Goal: Task Accomplishment & Management: Manage account settings

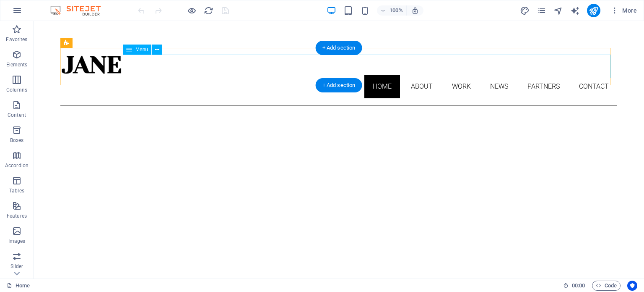
click at [412, 75] on nav "Home About Work News Partners Contact" at bounding box center [338, 86] width 557 height 23
click at [418, 75] on nav "Home About Work News Partners Contact" at bounding box center [338, 86] width 557 height 23
click at [455, 75] on nav "Home About Work News Partners Contact" at bounding box center [338, 86] width 557 height 23
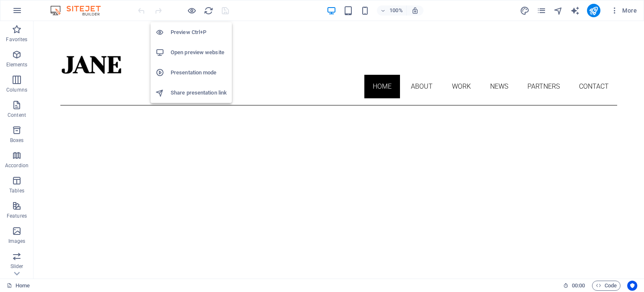
click at [193, 31] on h6 "Preview Ctrl+P" at bounding box center [199, 32] width 56 height 10
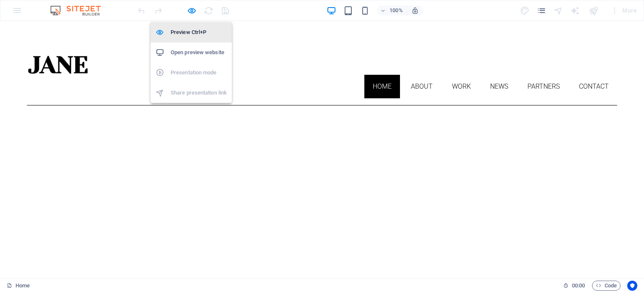
click at [185, 36] on h6 "Preview Ctrl+P" at bounding box center [199, 32] width 56 height 10
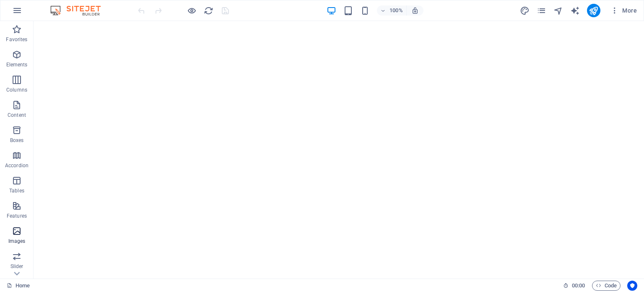
scroll to position [120, 0]
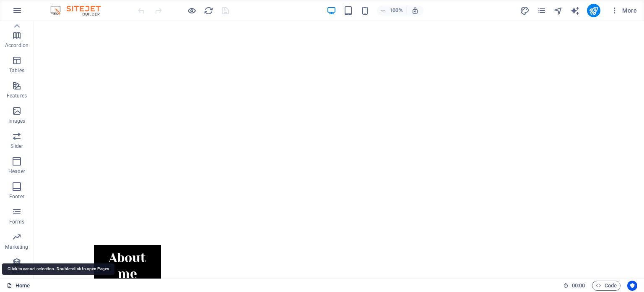
click at [20, 286] on link "Home" at bounding box center [18, 285] width 23 height 10
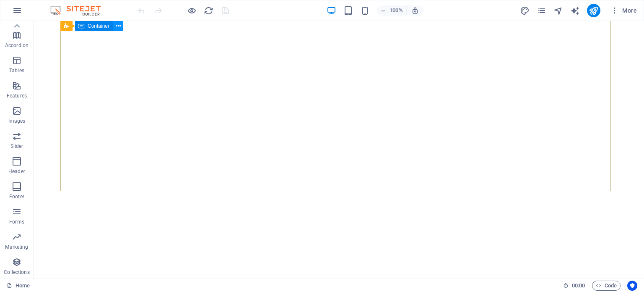
click at [120, 25] on icon at bounding box center [118, 26] width 5 height 9
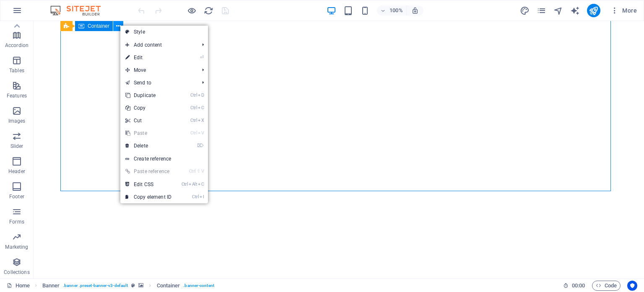
click at [118, 25] on icon at bounding box center [118, 26] width 5 height 9
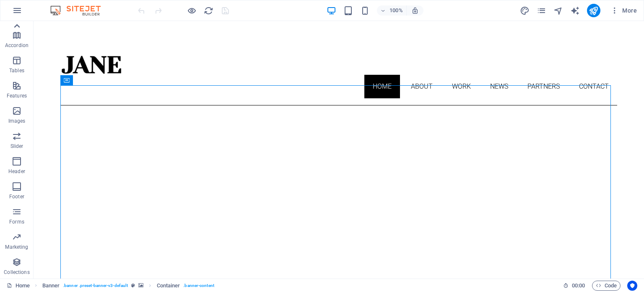
scroll to position [78, 0]
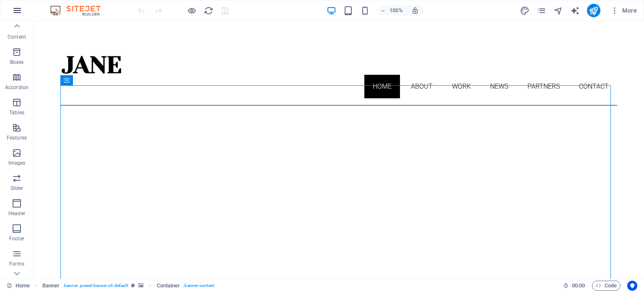
click at [18, 10] on icon "button" at bounding box center [17, 10] width 10 height 10
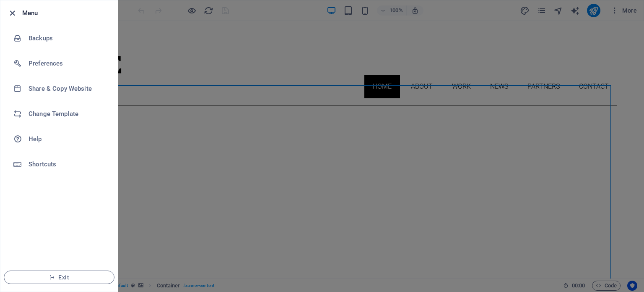
click at [11, 11] on icon "button" at bounding box center [13, 13] width 10 height 10
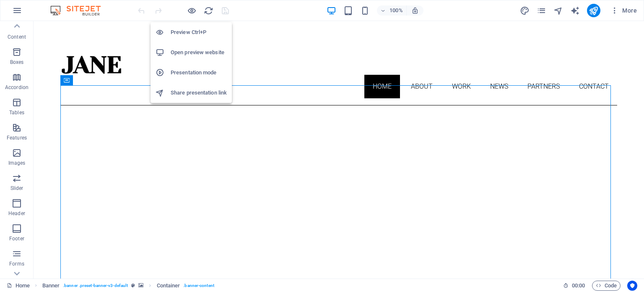
click at [210, 52] on h6 "Open preview website" at bounding box center [199, 52] width 56 height 10
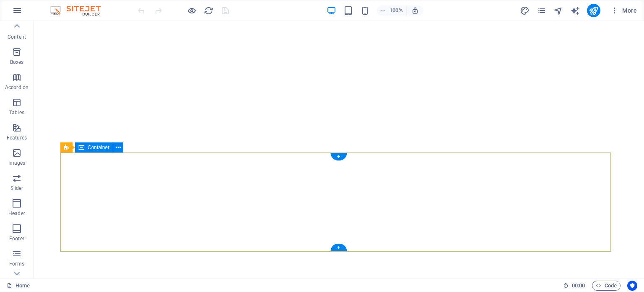
scroll to position [399, 0]
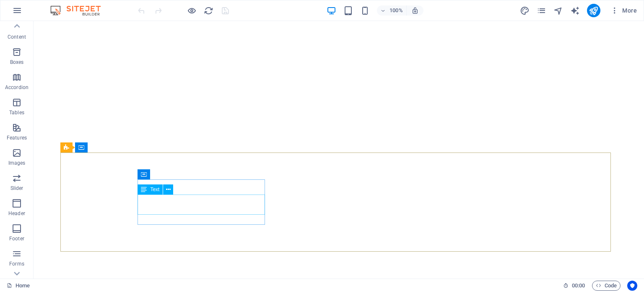
click at [152, 190] on span "Text" at bounding box center [154, 189] width 9 height 5
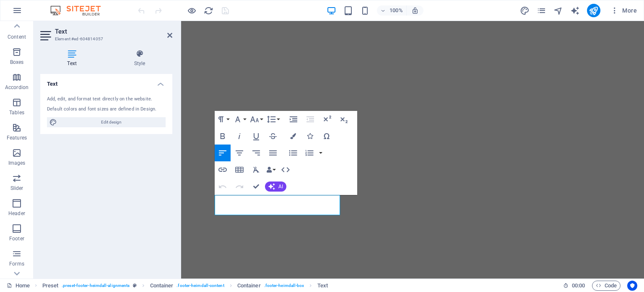
scroll to position [397, 0]
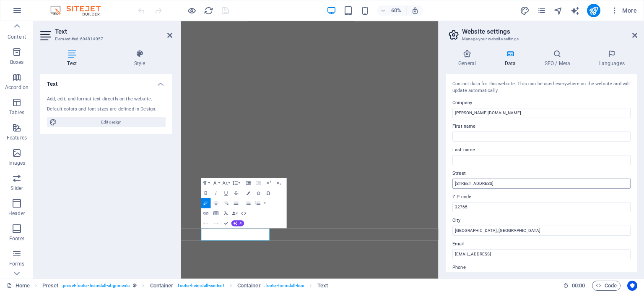
scroll to position [42, 0]
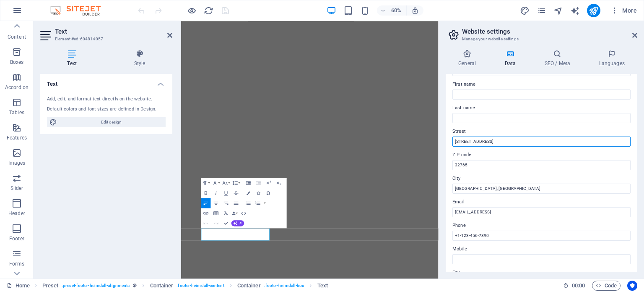
click at [494, 141] on input "[STREET_ADDRESS]" at bounding box center [542, 141] width 178 height 10
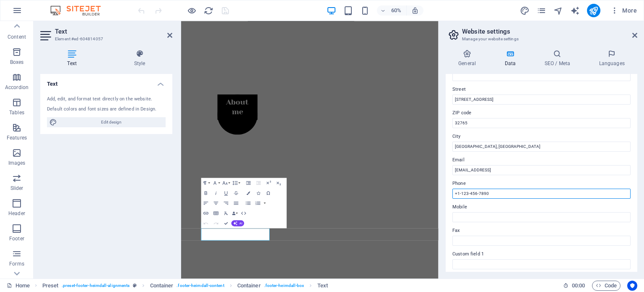
click at [495, 191] on input "+1-123-456-7890" at bounding box center [542, 193] width 178 height 10
drag, startPoint x: 498, startPoint y: 193, endPoint x: 458, endPoint y: 194, distance: 39.5
click at [458, 194] on input "+1-123-456-7890" at bounding box center [542, 193] width 178 height 10
type input "[PHONE_NUMBER]"
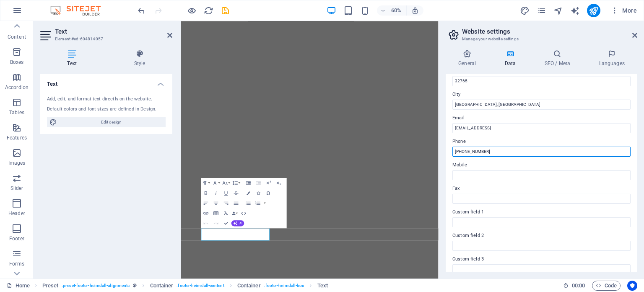
drag, startPoint x: 493, startPoint y: 149, endPoint x: 454, endPoint y: 151, distance: 39.5
click at [454, 151] on input "[PHONE_NUMBER]" at bounding box center [542, 151] width 178 height 10
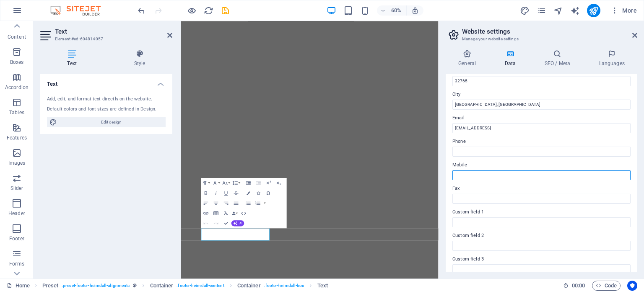
click at [463, 175] on input "Mobile" at bounding box center [542, 175] width 178 height 10
click at [470, 174] on input "Mobile" at bounding box center [542, 175] width 178 height 10
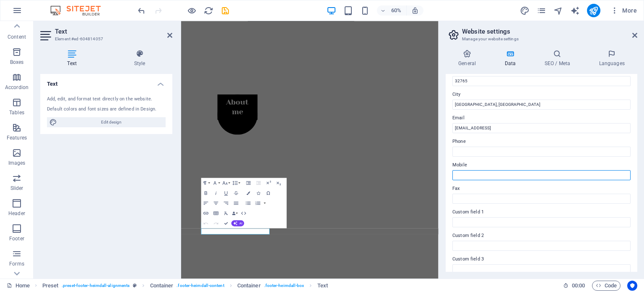
paste input "[PHONE_NUMBER]"
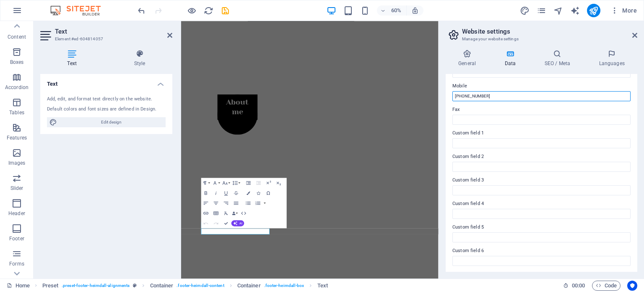
scroll to position [0, 0]
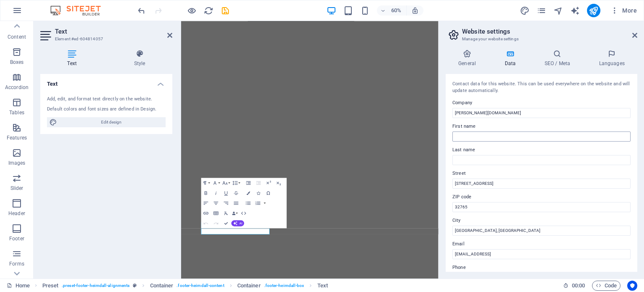
type input "[PHONE_NUMBER]"
click at [478, 131] on input "First name" at bounding box center [542, 136] width 178 height 10
click at [487, 136] on input "[PERSON_NAME]" at bounding box center [542, 136] width 178 height 10
type input "[PERSON_NAME]"
click at [471, 159] on input "Last name" at bounding box center [542, 160] width 178 height 10
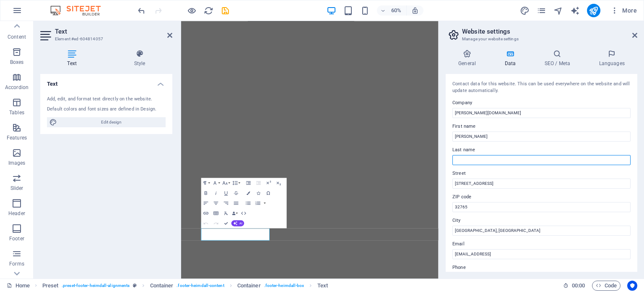
type input "[PERSON_NAME]"
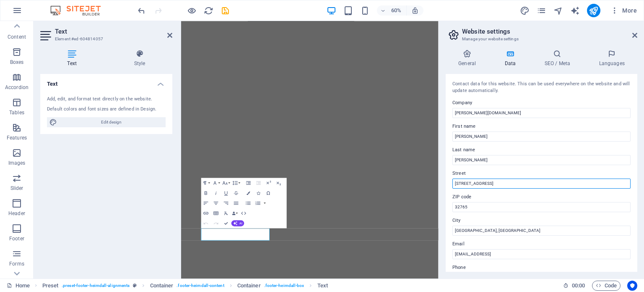
click at [496, 185] on input "[STREET_ADDRESS]" at bounding box center [542, 183] width 178 height 10
drag, startPoint x: 504, startPoint y: 184, endPoint x: 451, endPoint y: 184, distance: 52.9
click at [451, 184] on div "Contact data for this website. This can be used everywhere on the website and w…" at bounding box center [542, 173] width 192 height 198
type input "Kirtipur #6, [PERSON_NAME], [GEOGRAPHIC_DATA]"
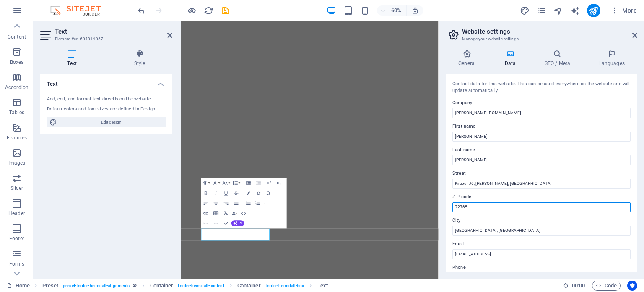
click at [469, 206] on input "32765" at bounding box center [542, 207] width 178 height 10
type input "44618"
click at [620, 94] on div "Contact data for this website. This can be used everywhere on the website and w…" at bounding box center [542, 173] width 192 height 198
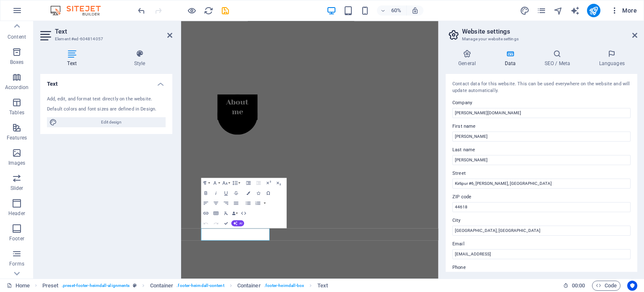
click at [616, 8] on icon "button" at bounding box center [615, 10] width 8 height 8
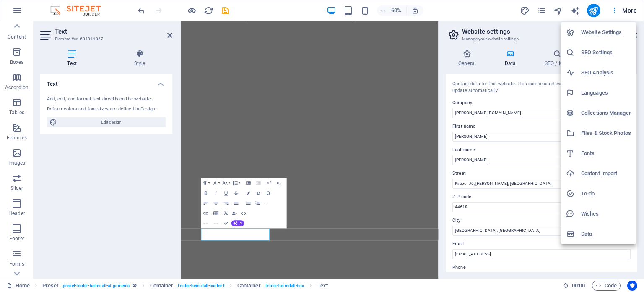
click at [615, 9] on div at bounding box center [322, 146] width 644 height 292
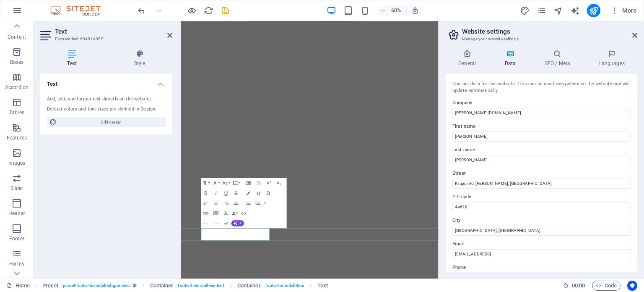
click at [627, 10] on span "More" at bounding box center [624, 10] width 26 height 8
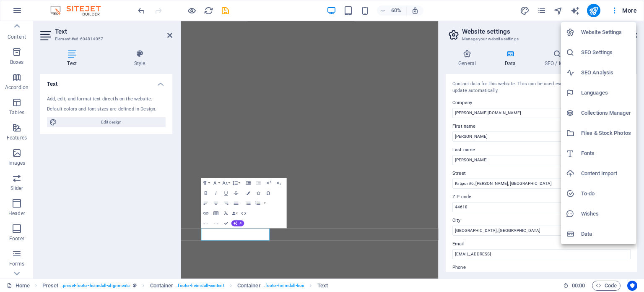
click at [627, 10] on div at bounding box center [322, 146] width 644 height 292
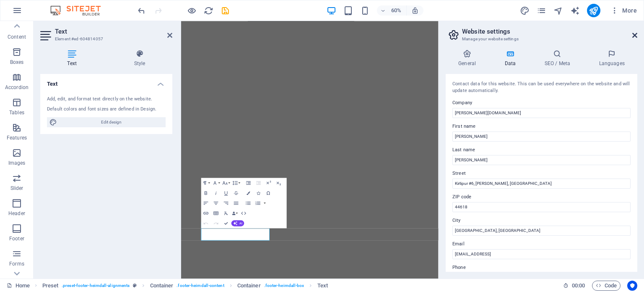
click at [634, 35] on icon at bounding box center [635, 35] width 5 height 7
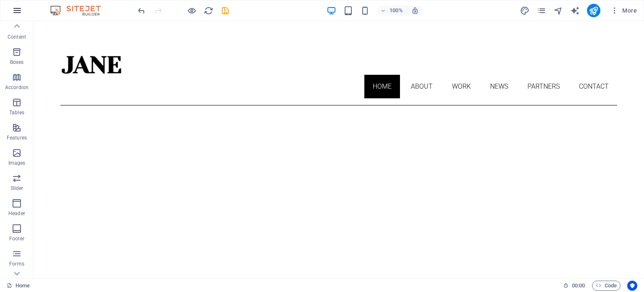
click at [17, 8] on icon "button" at bounding box center [17, 10] width 10 height 10
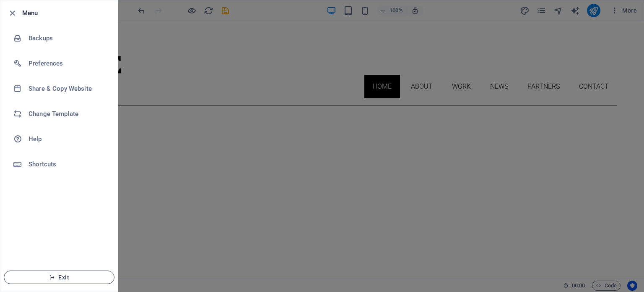
click at [50, 279] on icon "button" at bounding box center [52, 277] width 6 height 6
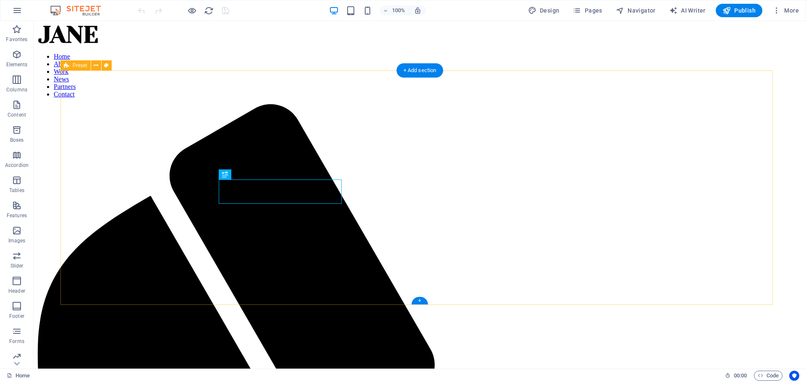
scroll to position [328, 0]
